Goal: Transaction & Acquisition: Purchase product/service

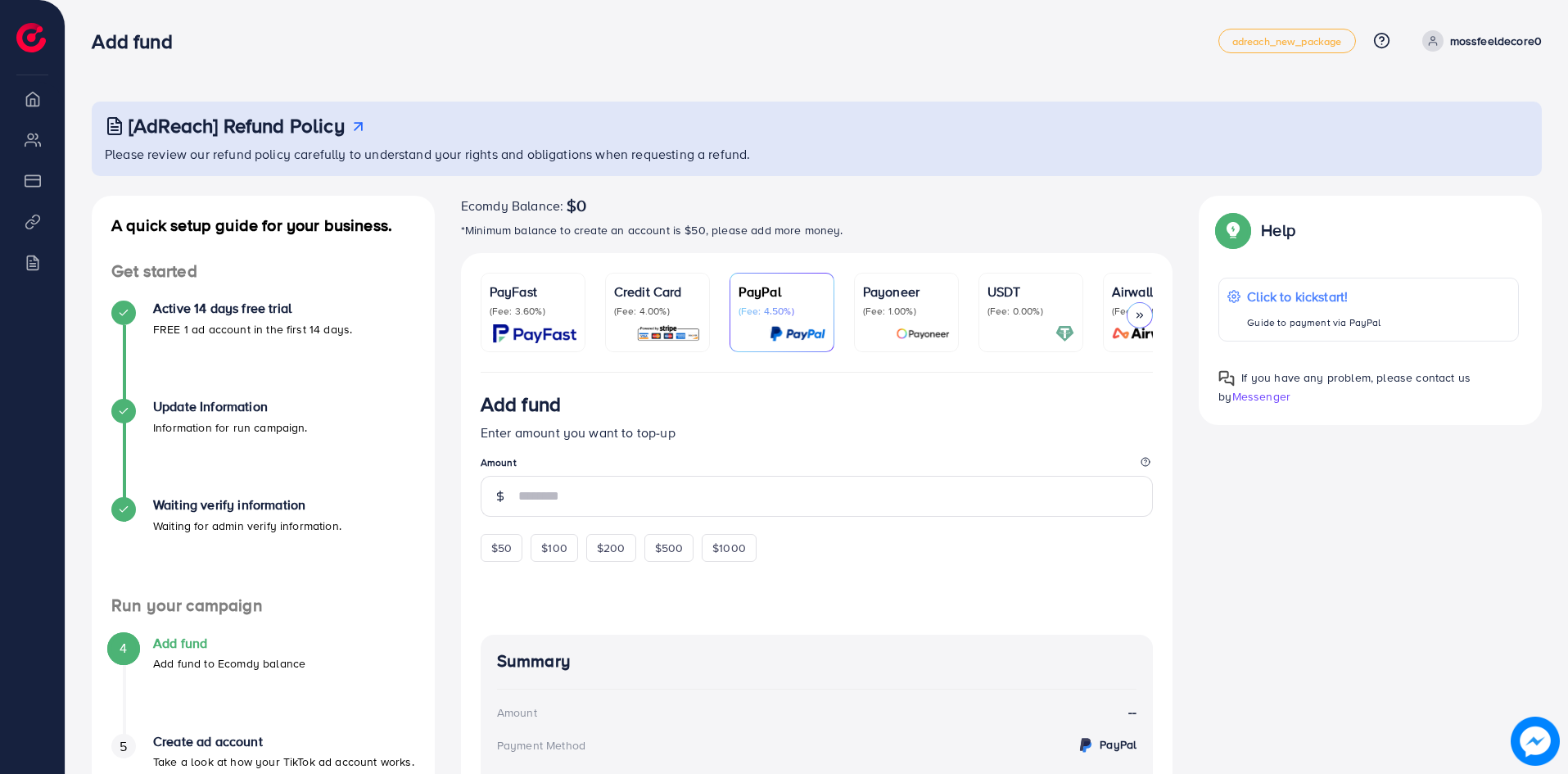
click at [892, 303] on div "Payoneer (Fee: 1.00%)" at bounding box center [907, 299] width 87 height 36
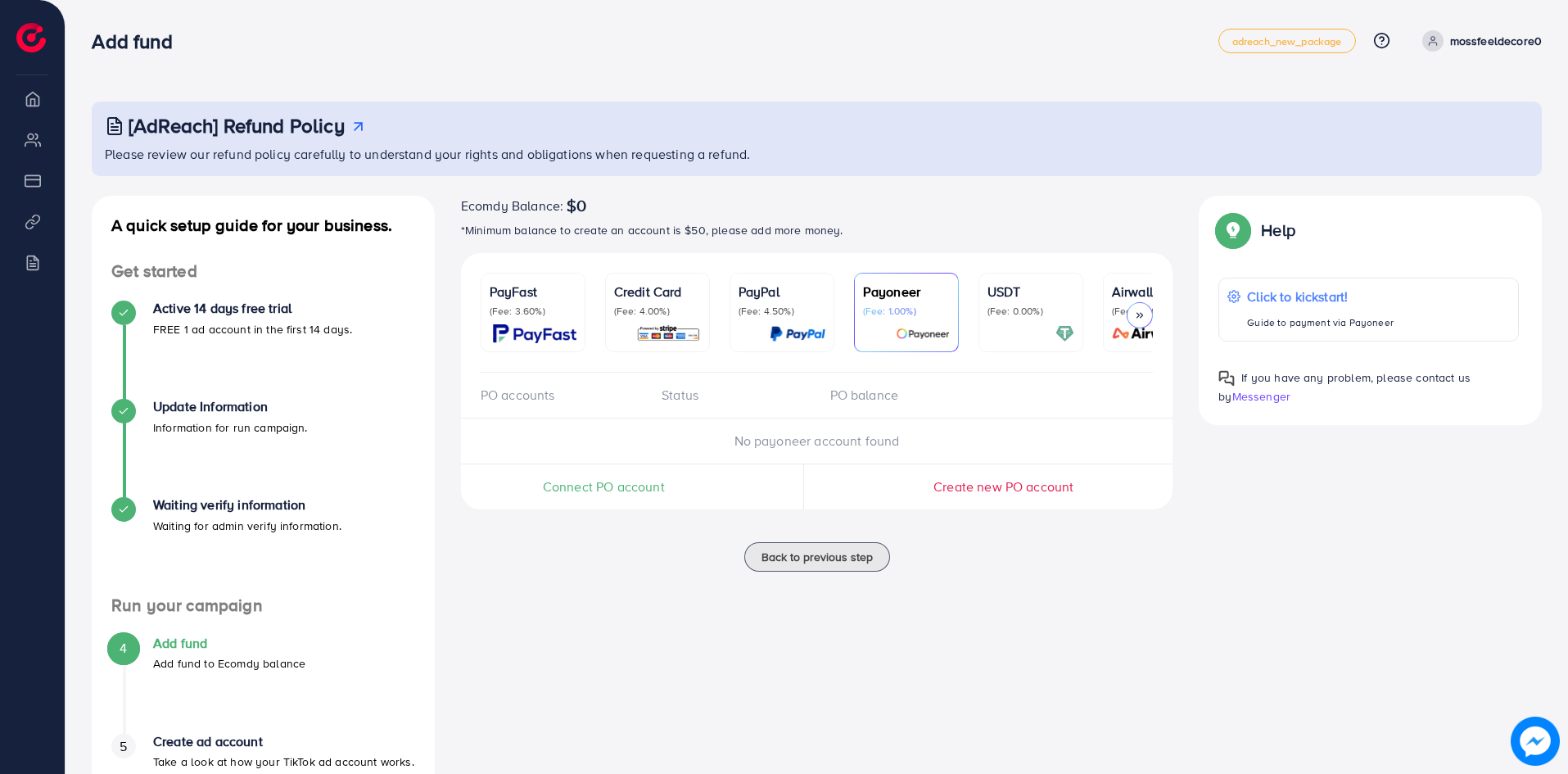
click at [35, 35] on img at bounding box center [30, 37] width 29 height 29
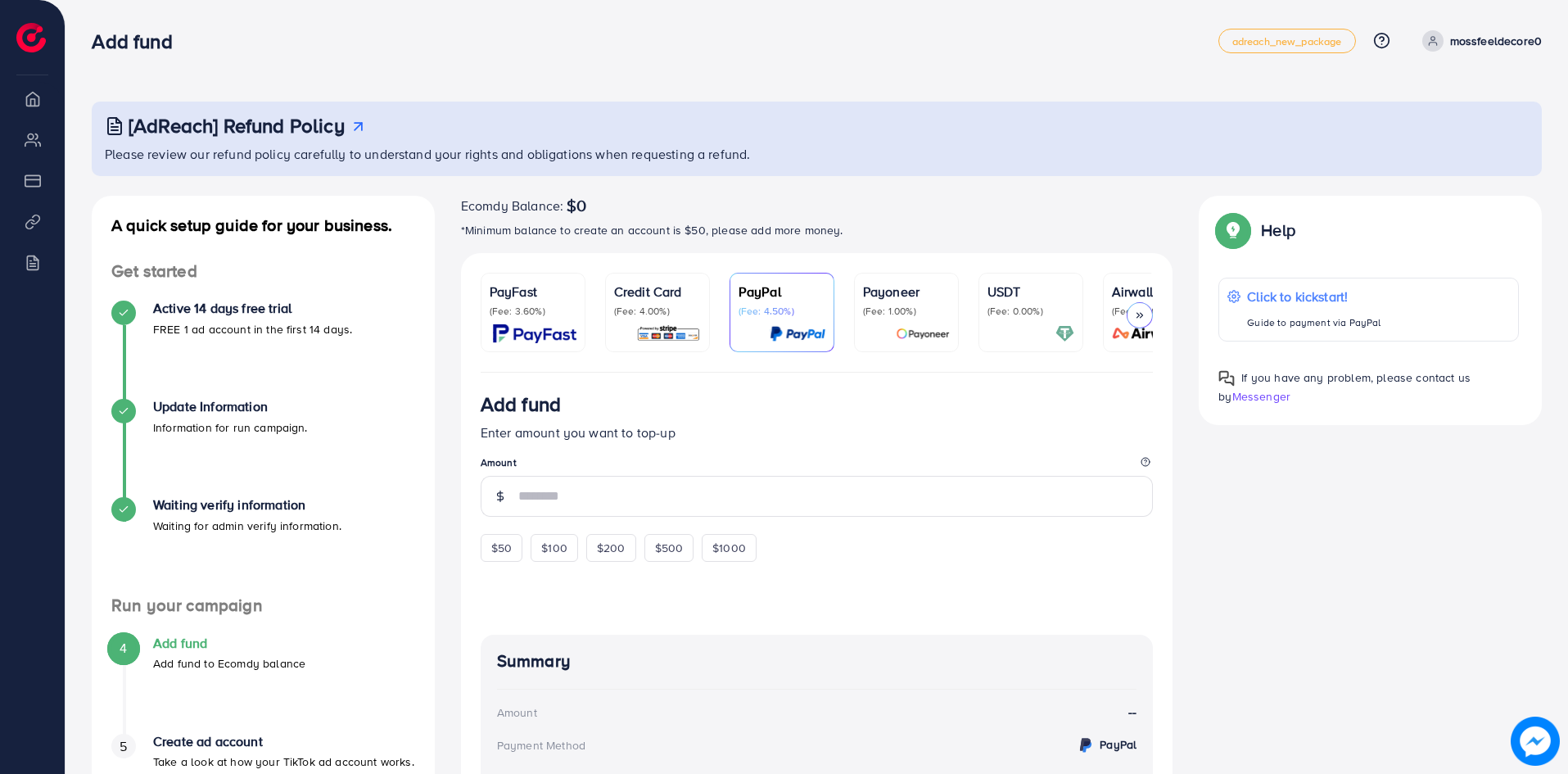
scroll to position [81, 0]
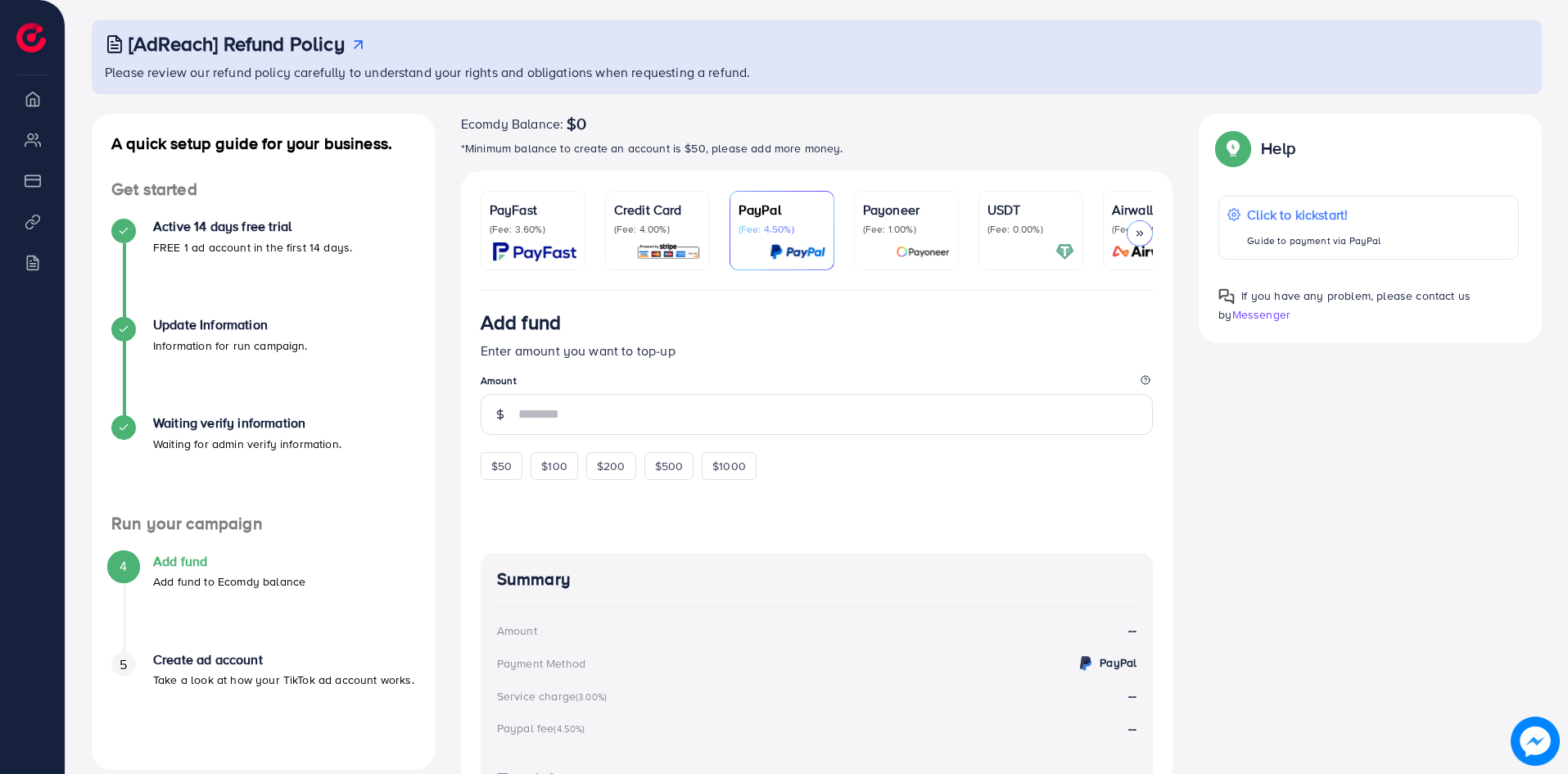
click at [1262, 470] on div "A quick setup guide for your business. Get started Active 14 days free trial FR…" at bounding box center [816, 513] width 1476 height 798
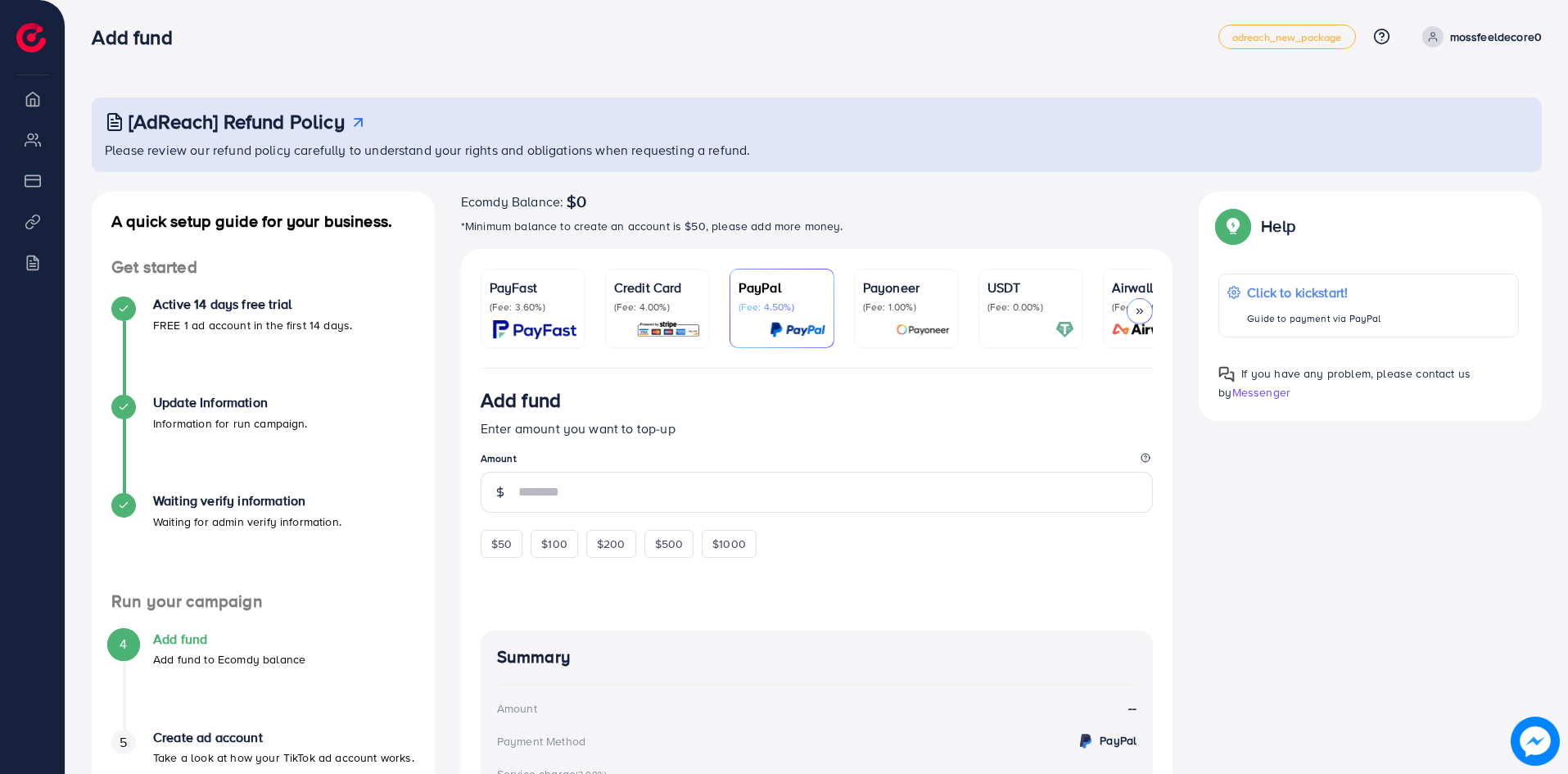
scroll to position [0, 0]
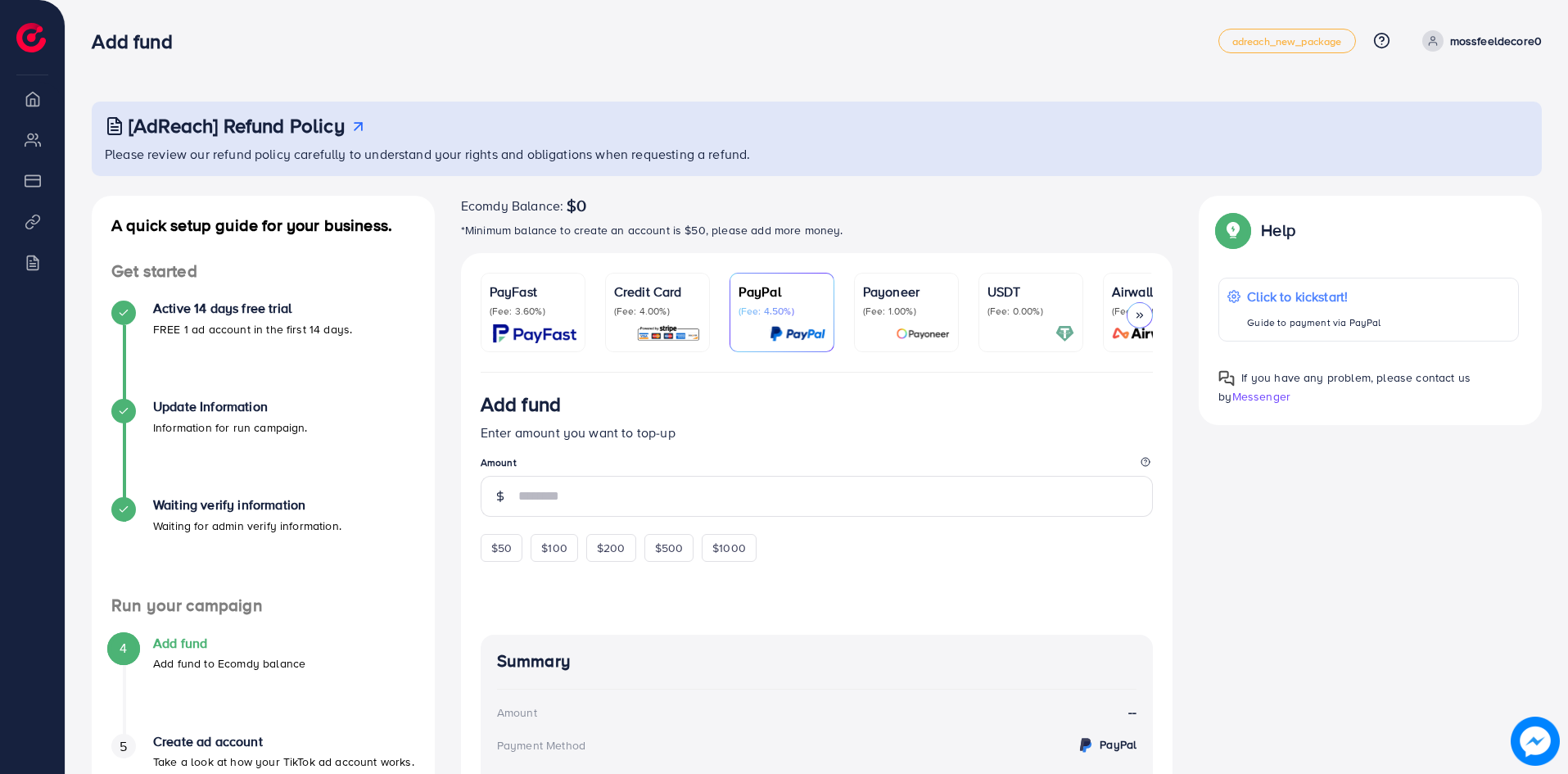
click at [1136, 317] on icon at bounding box center [1139, 315] width 12 height 12
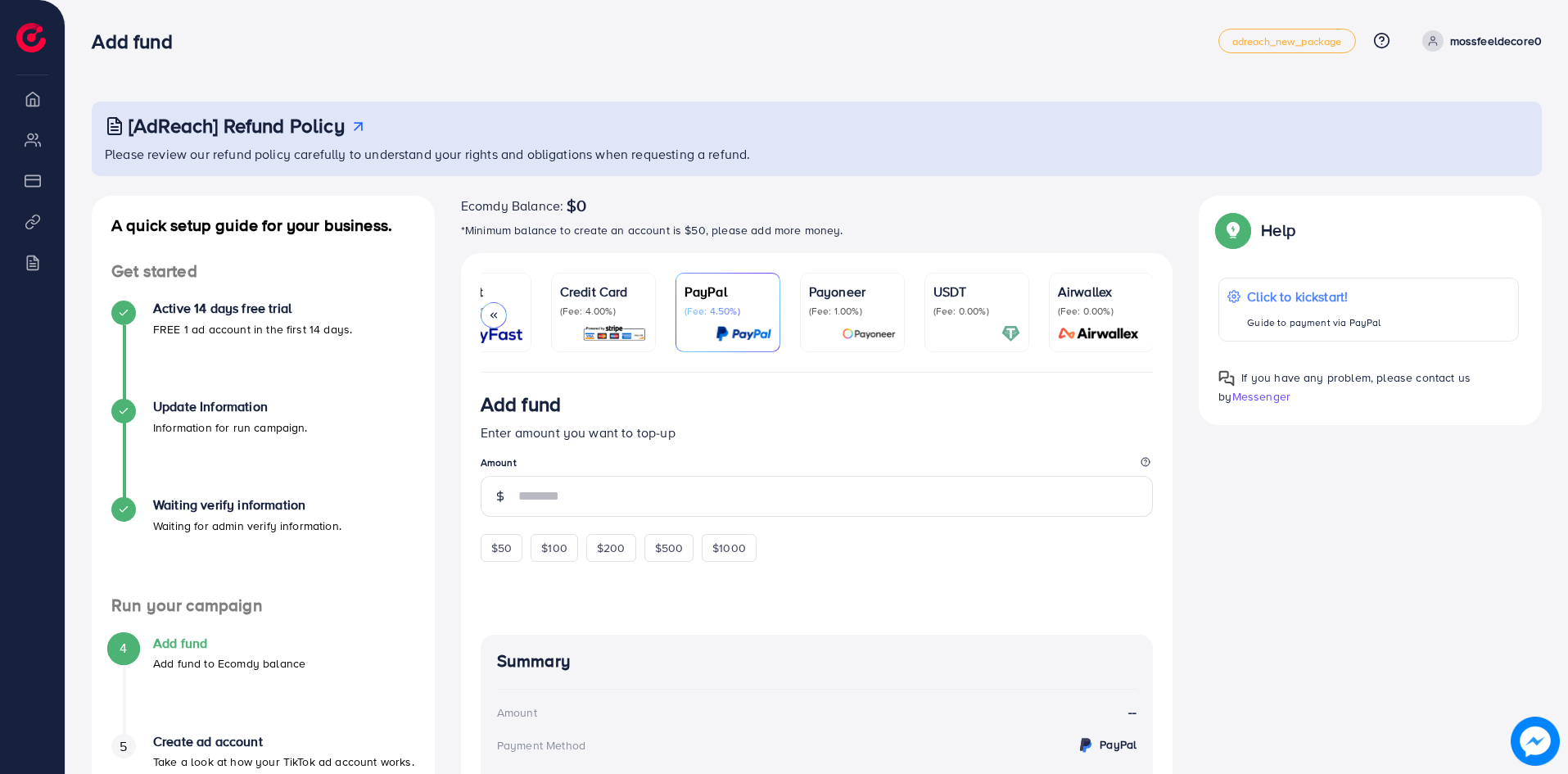
click at [834, 312] on p "(Fee: 1.00%)" at bounding box center [853, 311] width 87 height 13
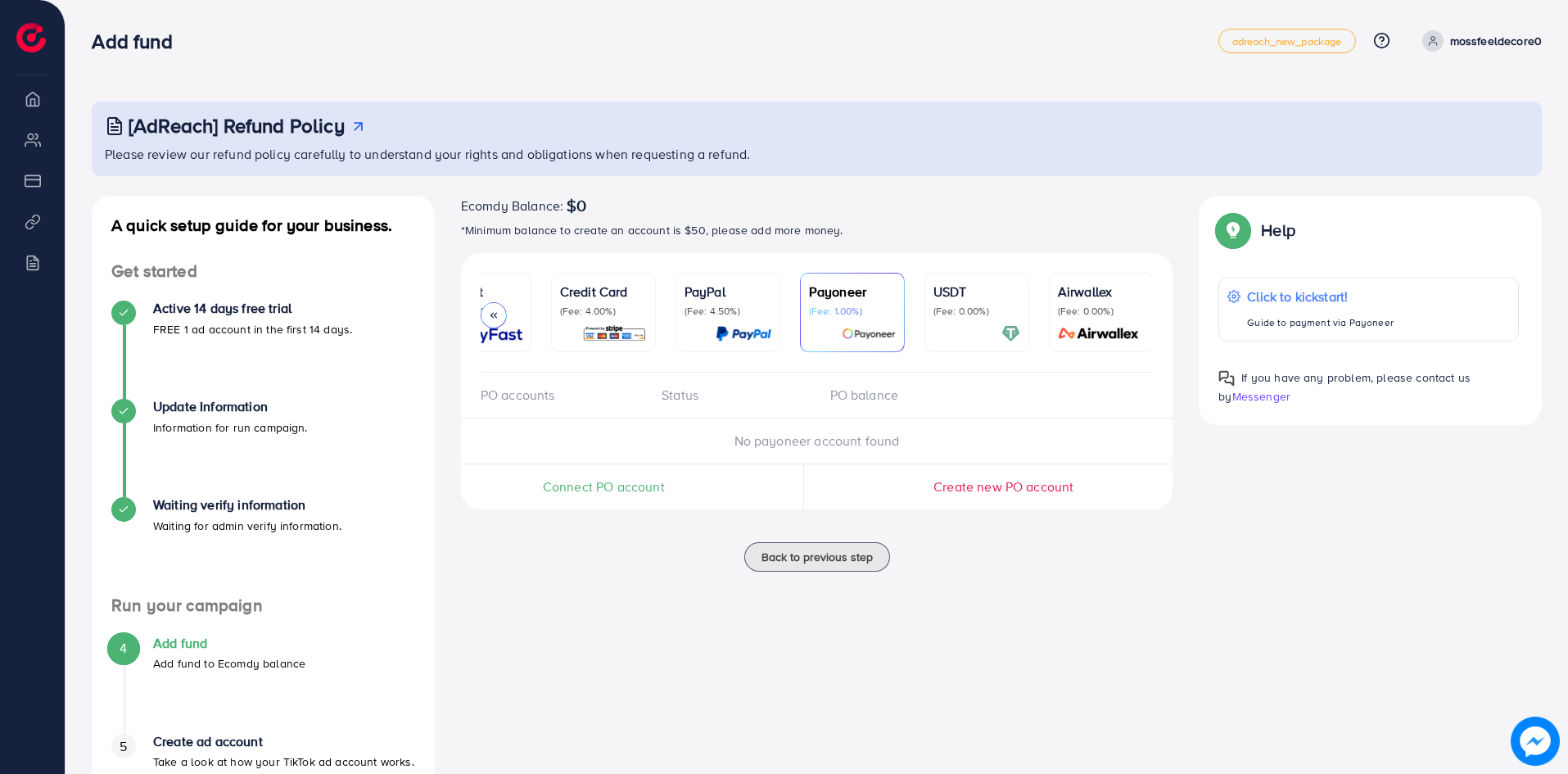
click at [732, 292] on p "PayPal" at bounding box center [728, 291] width 87 height 19
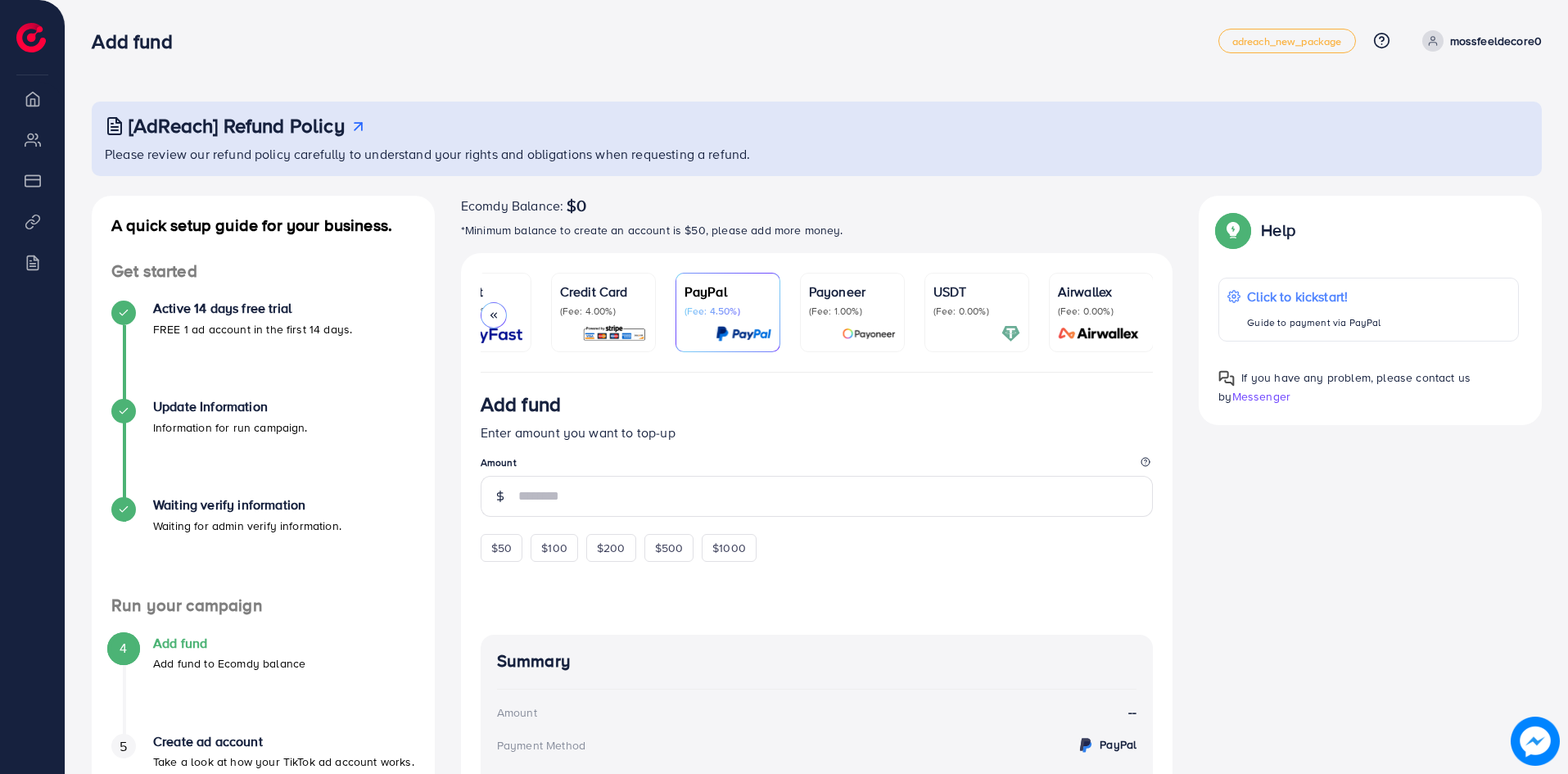
click at [820, 292] on p "Payoneer" at bounding box center [853, 291] width 87 height 19
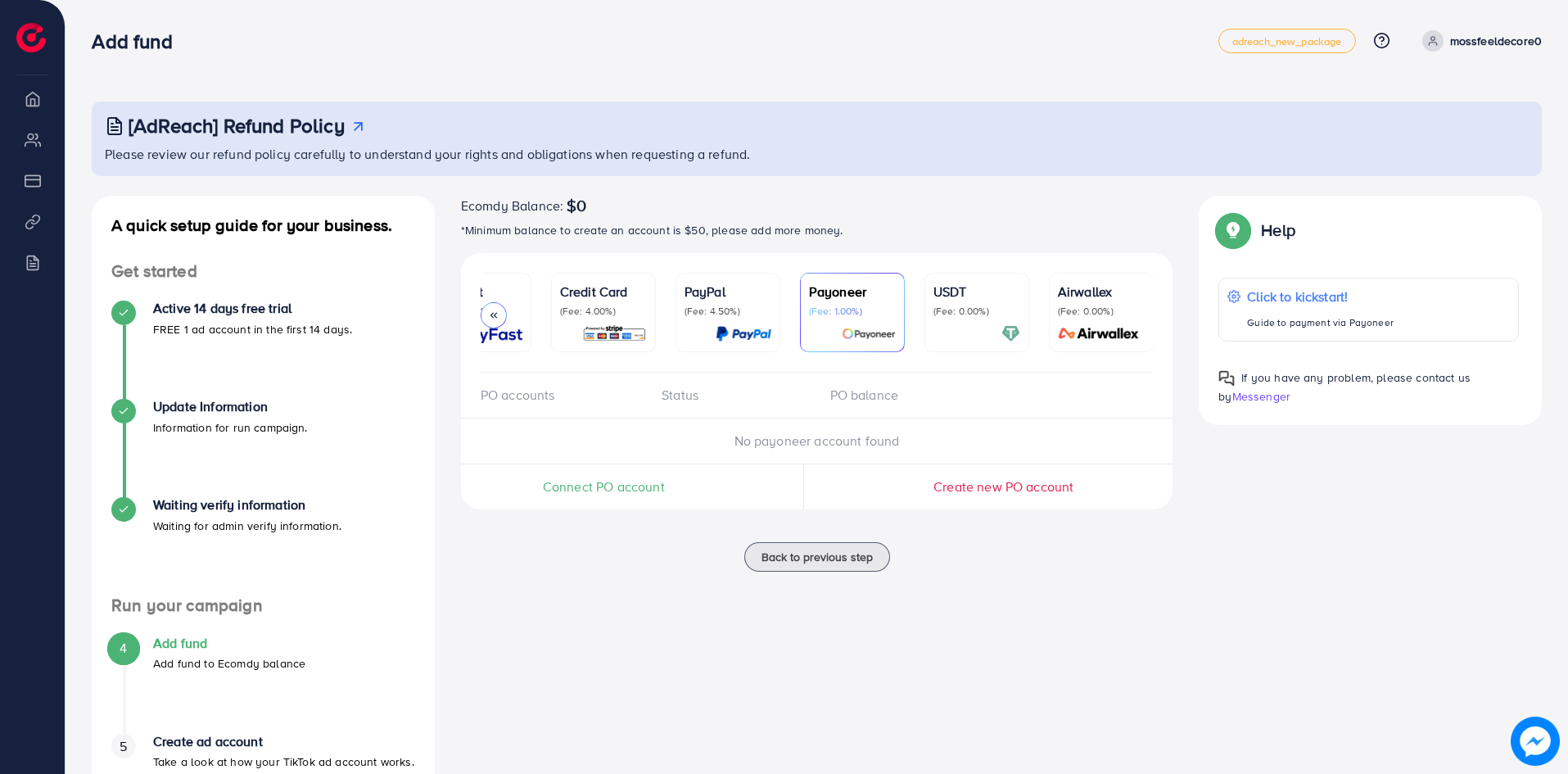
click at [497, 302] on div at bounding box center [494, 315] width 27 height 27
